Goal: Check status: Check status

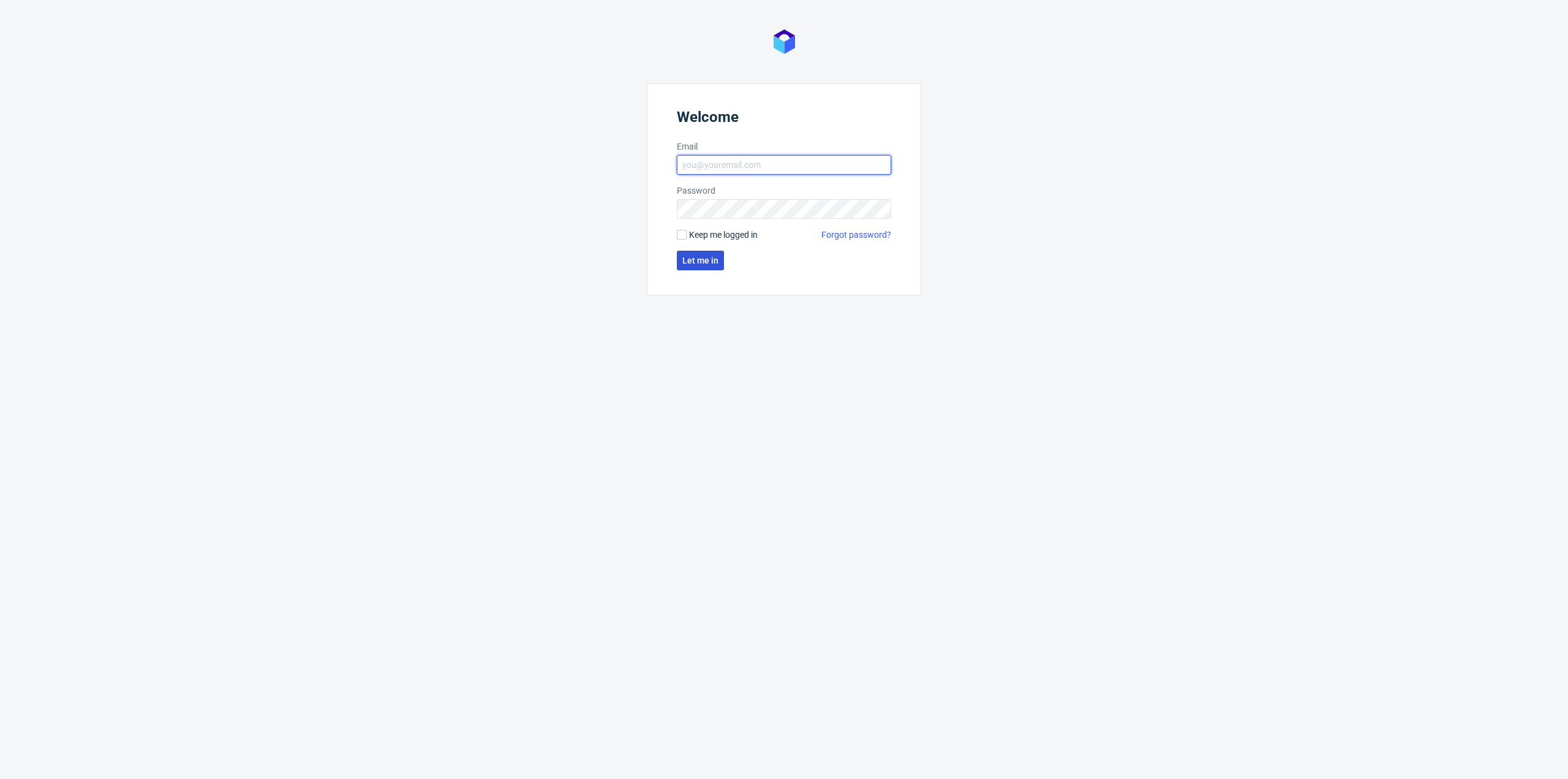
type input "[EMAIL_ADDRESS][PERSON_NAME][DOMAIN_NAME]"
click at [698, 259] on span "Let me in" at bounding box center [701, 261] width 36 height 9
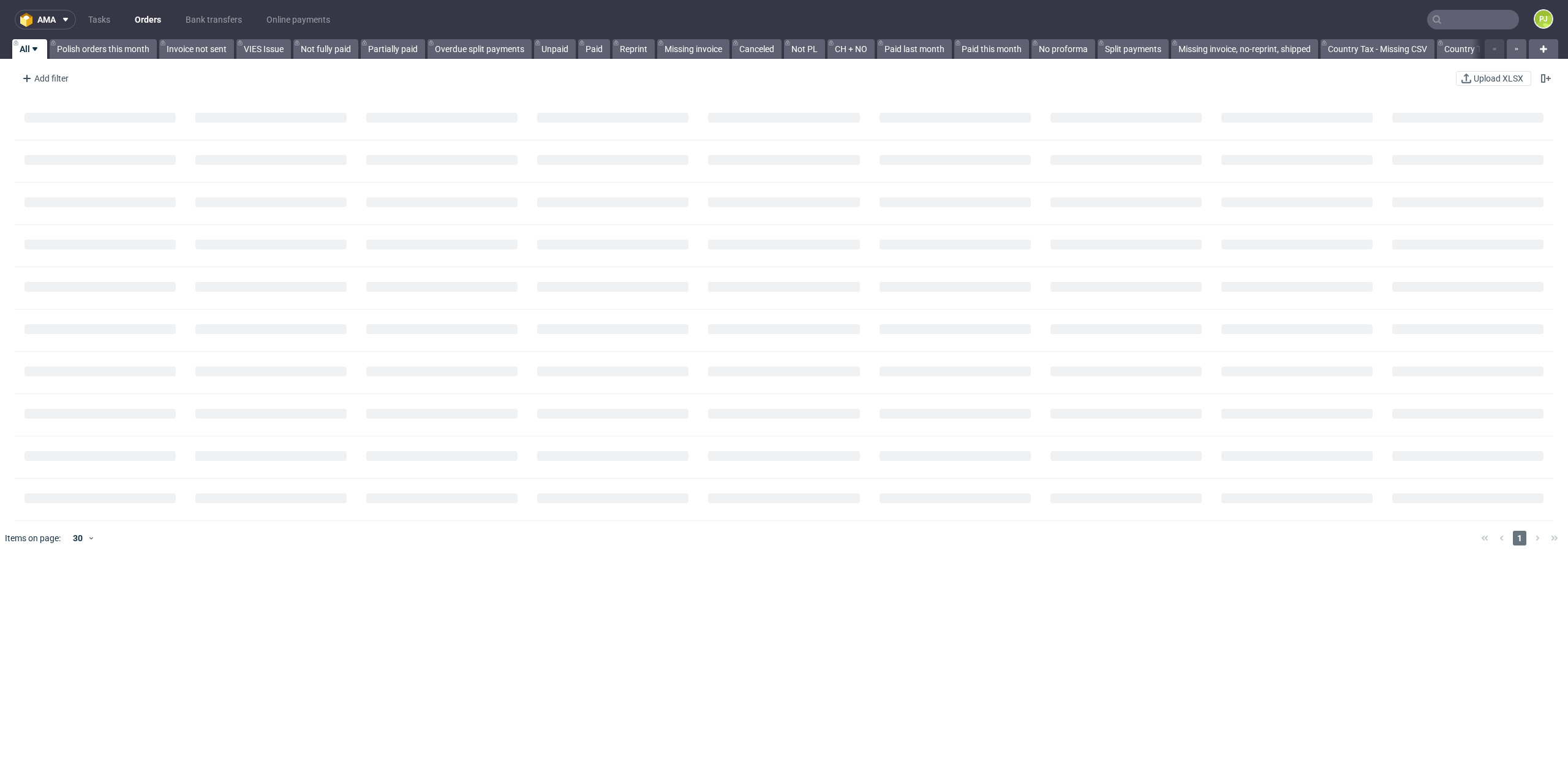
click at [1455, 22] on input "text" at bounding box center [1473, 20] width 92 height 20
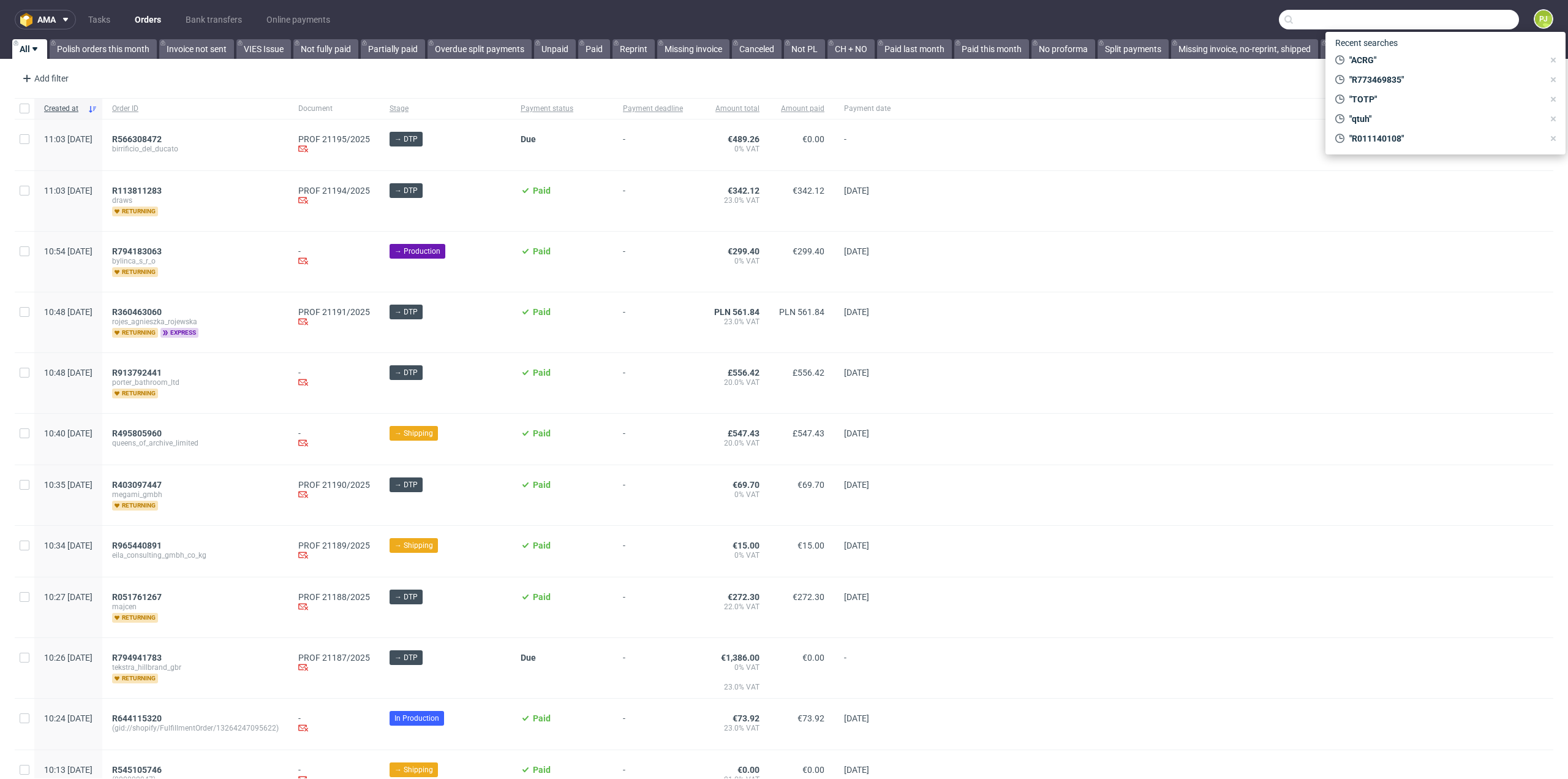
paste input "AMXH"
type input "AMXH"
click at [1366, 54] on div "AMXH" at bounding box center [1367, 50] width 25 height 12
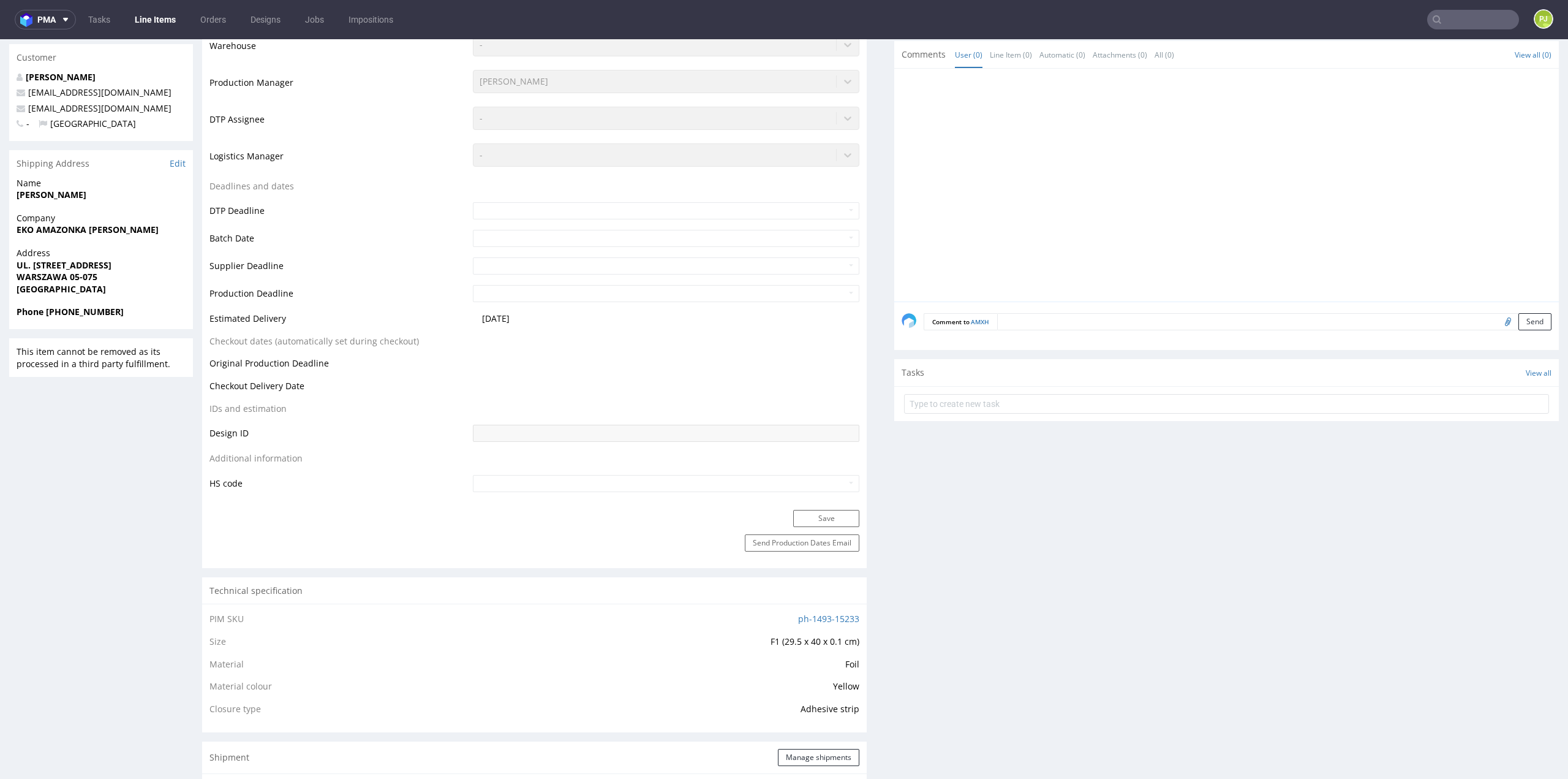
scroll to position [245, 0]
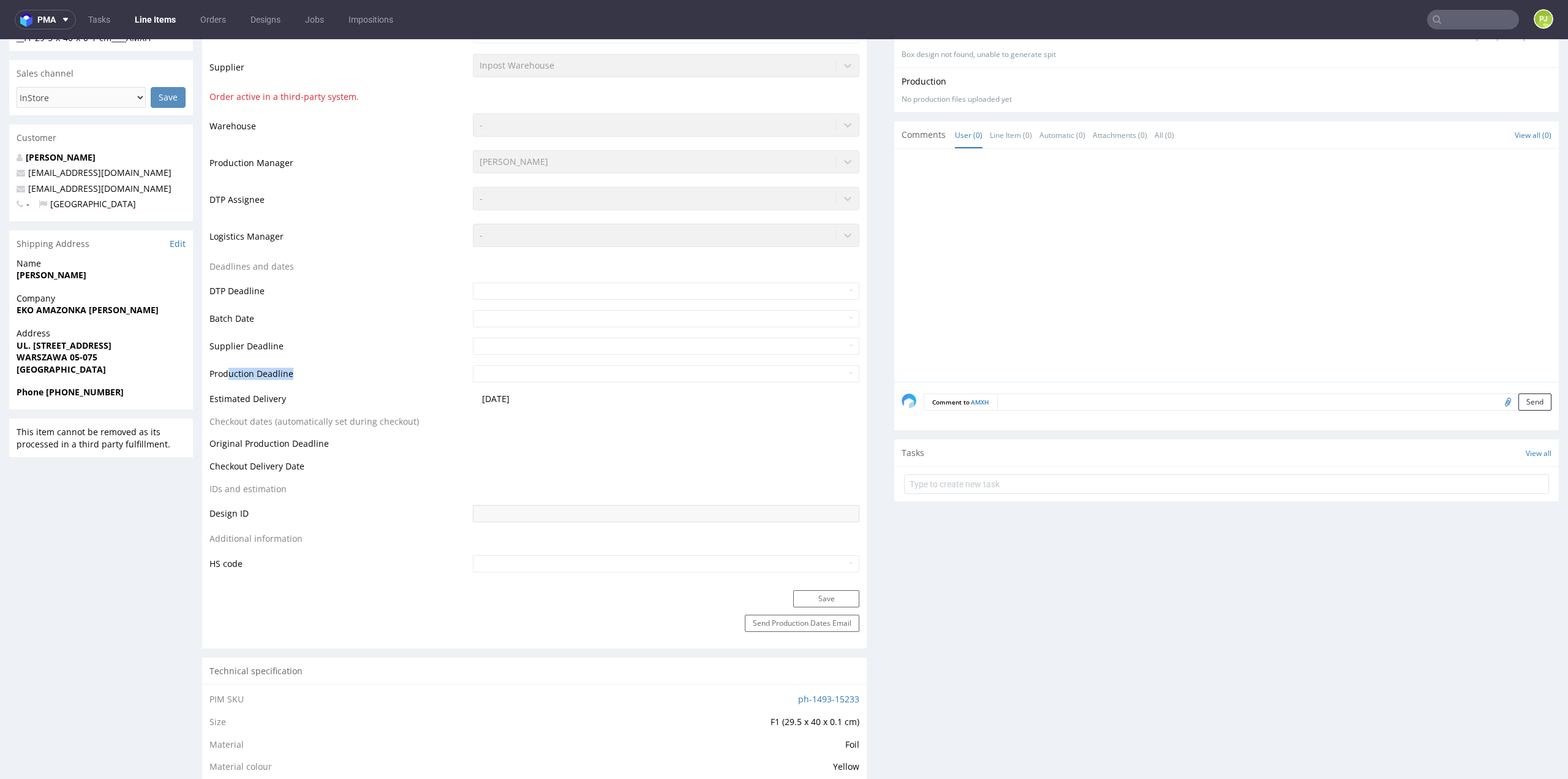
click at [576, 374] on tr "Production Deadline" at bounding box center [534, 378] width 650 height 27
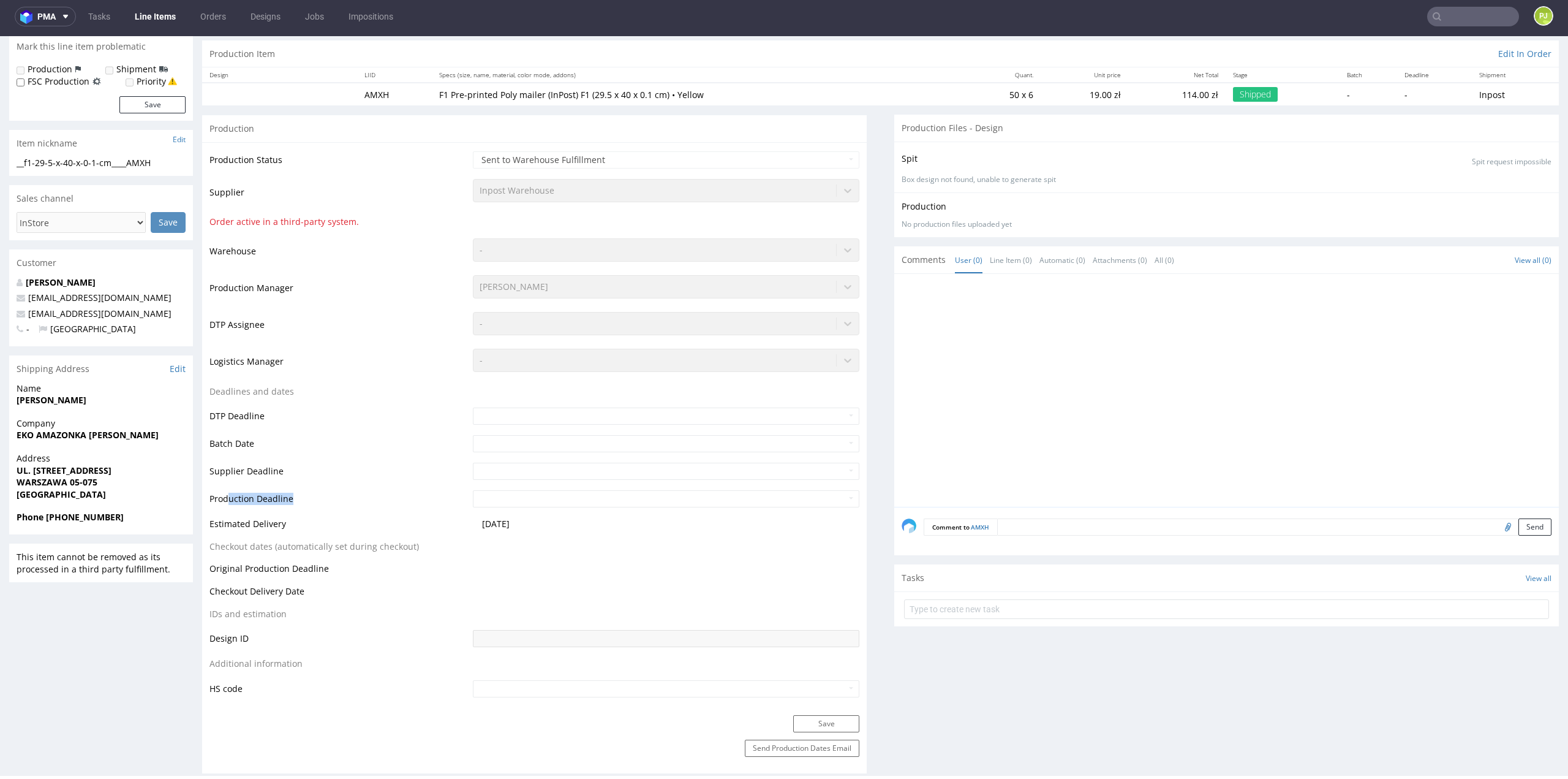
scroll to position [116, 0]
drag, startPoint x: 231, startPoint y: 522, endPoint x: 519, endPoint y: 525, distance: 288.0
click at [519, 525] on tr "Estimated Delivery [DATE]" at bounding box center [534, 529] width 650 height 22
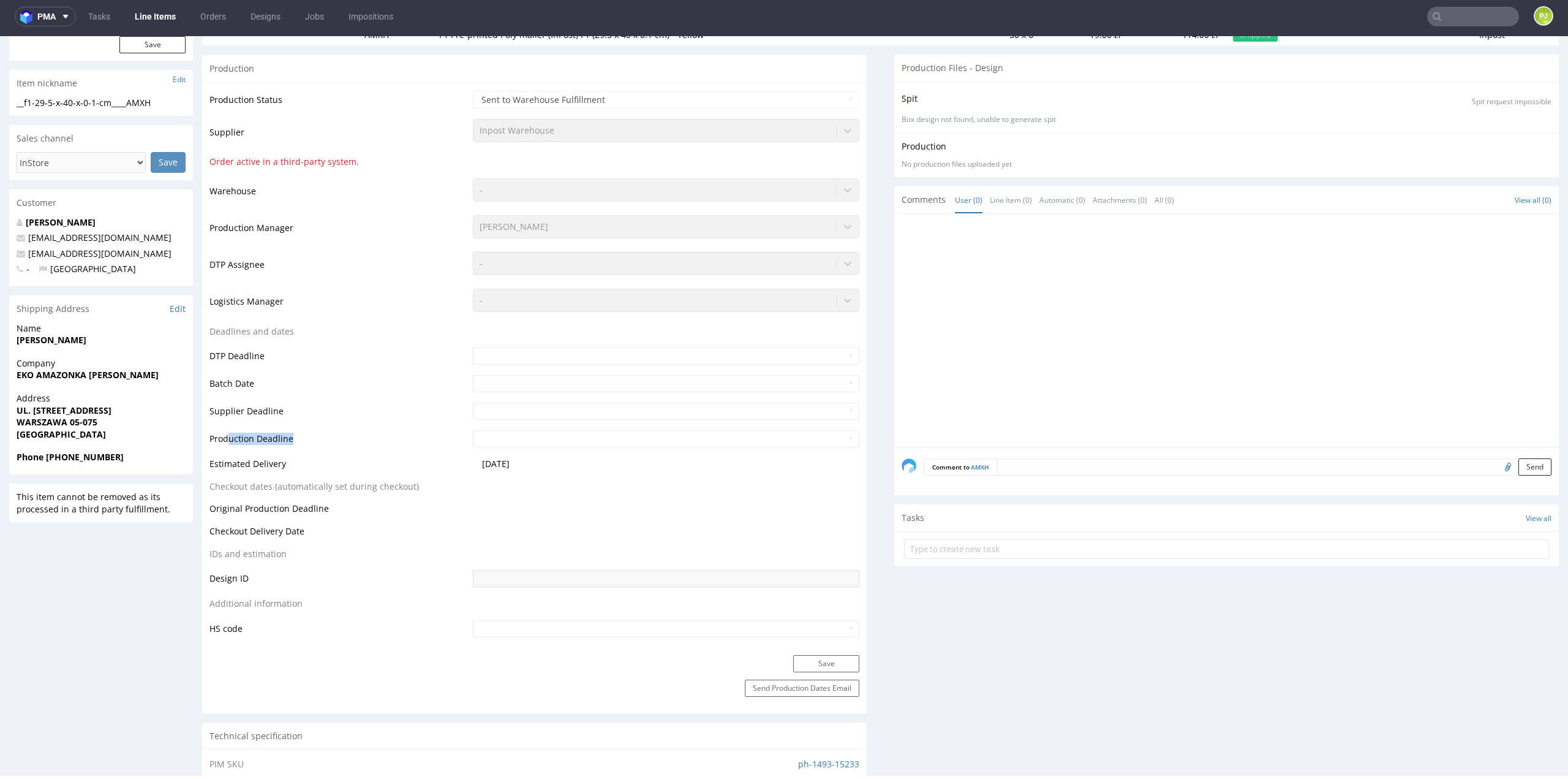
scroll to position [0, 0]
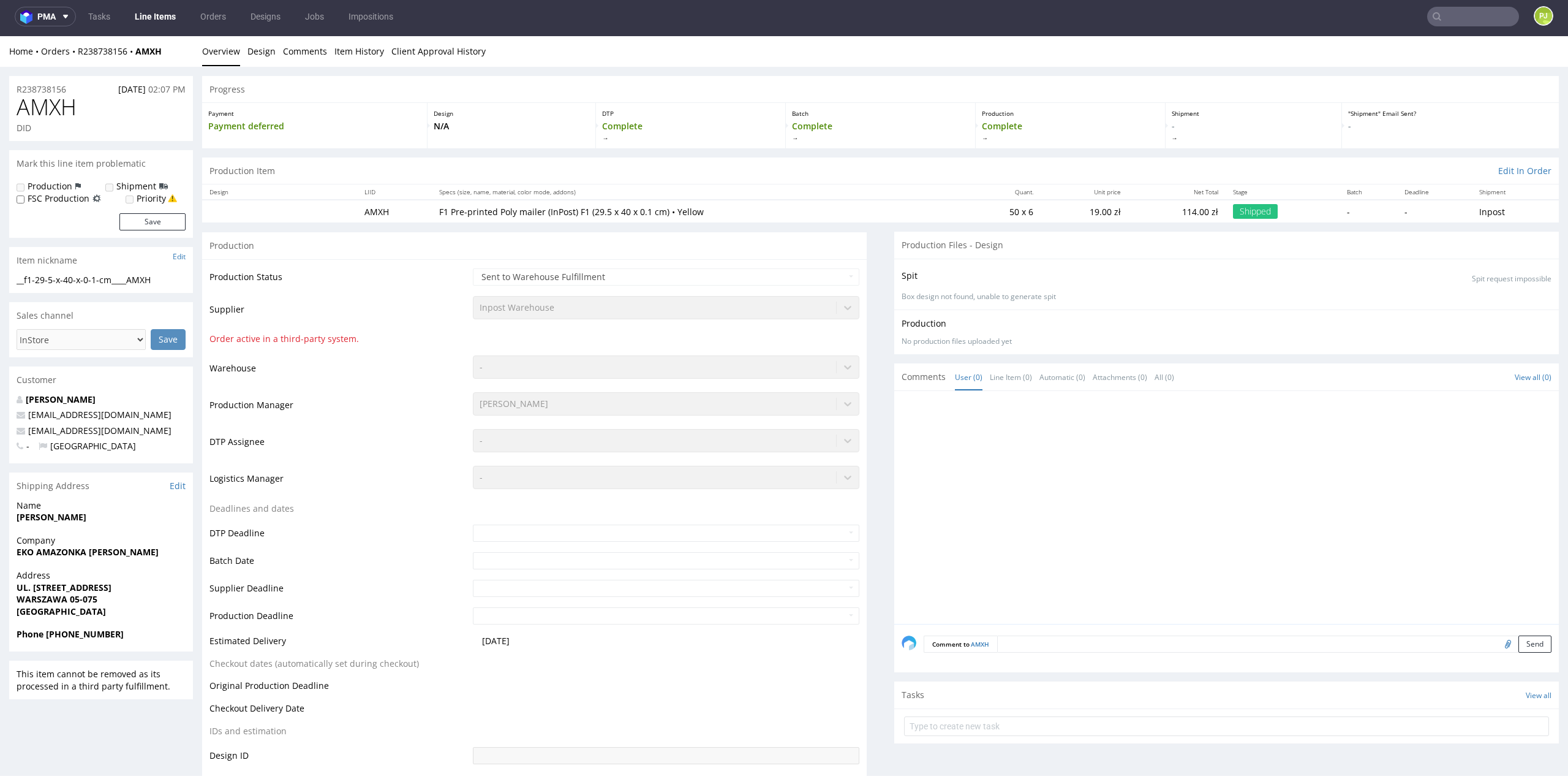
click at [43, 105] on span "AMXH" at bounding box center [46, 107] width 60 height 25
copy span "AMXH"
